Goal: Information Seeking & Learning: Find specific page/section

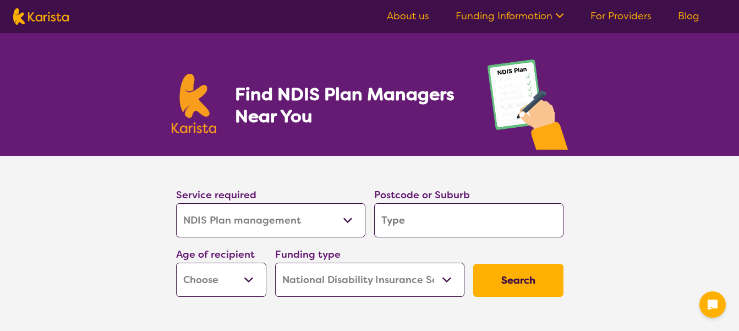
select select "NDIS Plan management"
select select "NDIS"
select select "NDIS Plan management"
select select "NDIS"
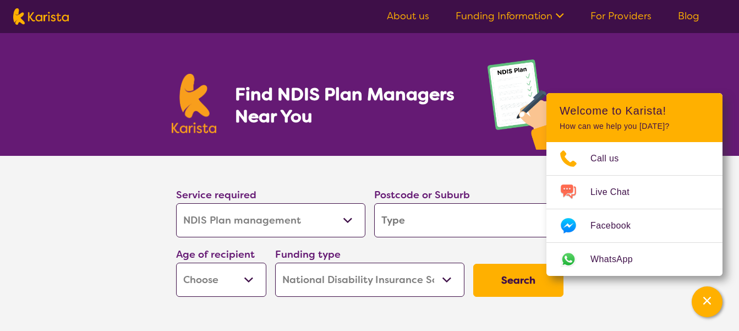
click at [353, 224] on select "Allied Health Assistant Assessment ([MEDICAL_DATA] or [MEDICAL_DATA]) Behaviour…" at bounding box center [270, 220] width 189 height 34
select select "Assessment ([MEDICAL_DATA] or [MEDICAL_DATA])"
click at [466, 226] on input "search" at bounding box center [468, 220] width 189 height 34
type input "2"
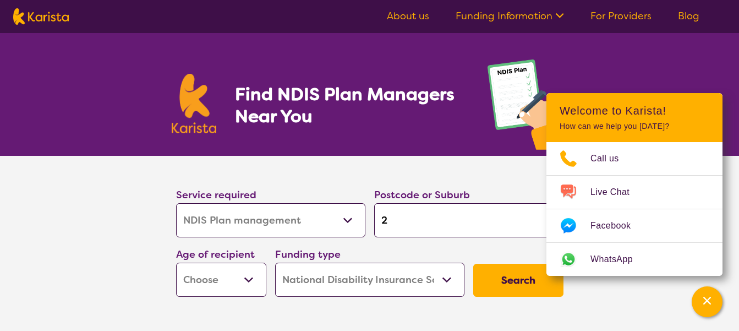
type input "2"
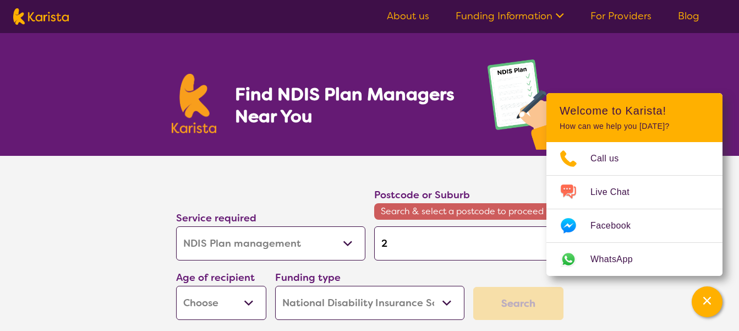
type input "23"
type input "232"
type input "2324"
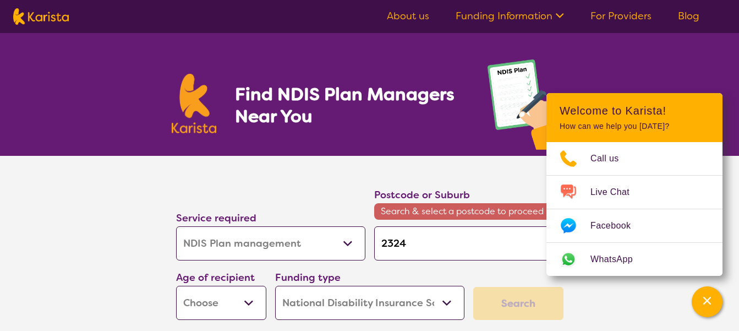
type input "2324"
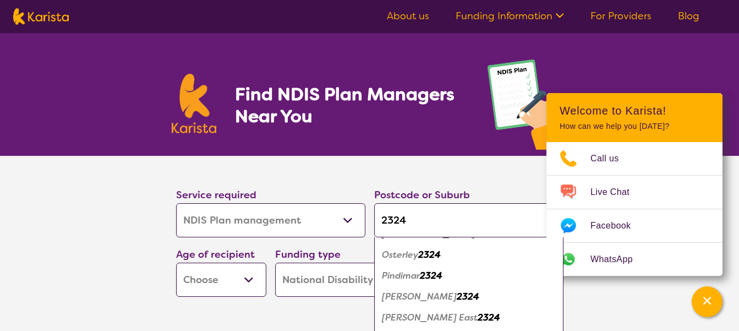
scroll to position [333, 0]
type input "2324"
click at [479, 295] on em "2324" at bounding box center [468, 296] width 23 height 12
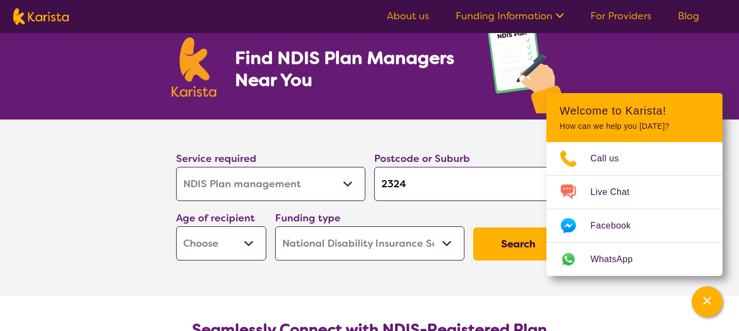
scroll to position [37, 0]
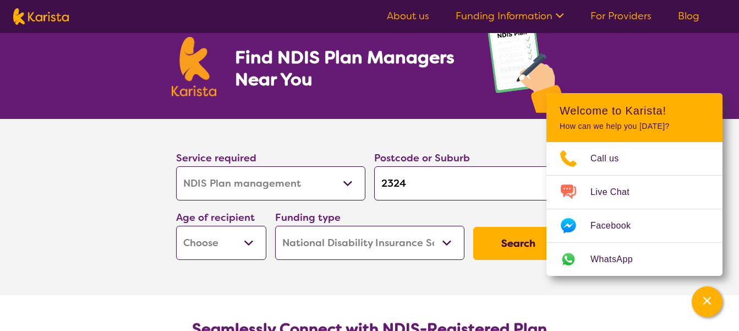
click at [245, 245] on select "Early Childhood - 0 to 9 Child - 10 to 11 Adolescent - 12 to 17 Adult - 18 to 6…" at bounding box center [221, 243] width 90 height 34
select select "AD"
click at [447, 251] on select "Home Care Package (HCP) National Disability Insurance Scheme (NDIS) I don't know" at bounding box center [369, 243] width 189 height 34
click at [530, 260] on button "Search" at bounding box center [518, 243] width 90 height 33
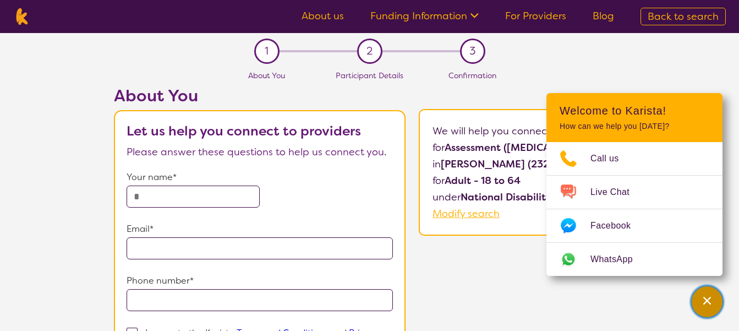
click at [709, 299] on div "Channel Menu" at bounding box center [707, 301] width 22 height 24
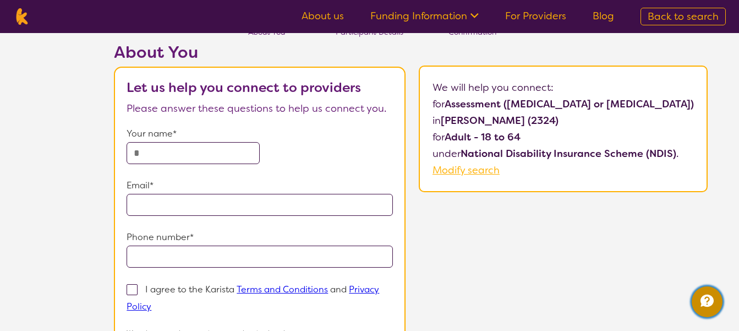
scroll to position [41, 0]
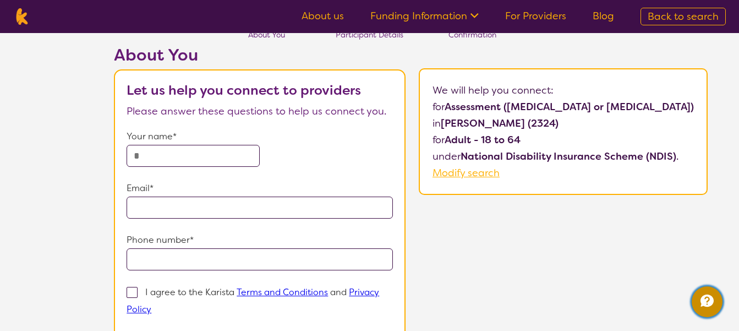
select select "NDIS Plan management"
select select "AD"
select select "NDIS"
select select "NDIS Plan management"
select select "AD"
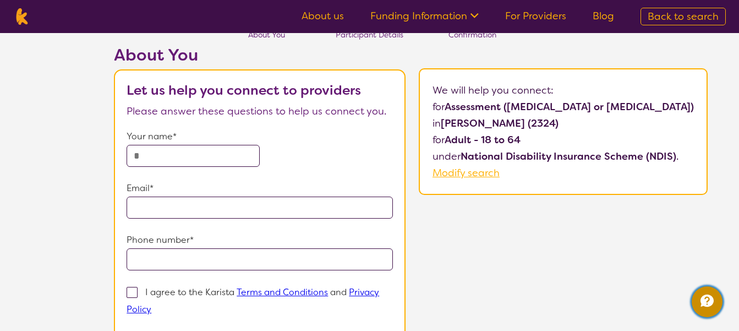
select select "NDIS"
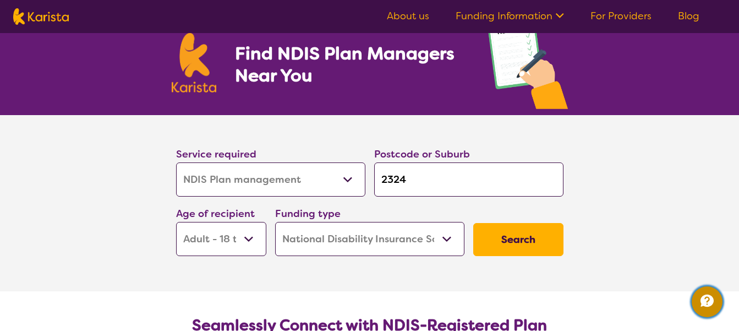
scroll to position [37, 0]
